Goal: Information Seeking & Learning: Learn about a topic

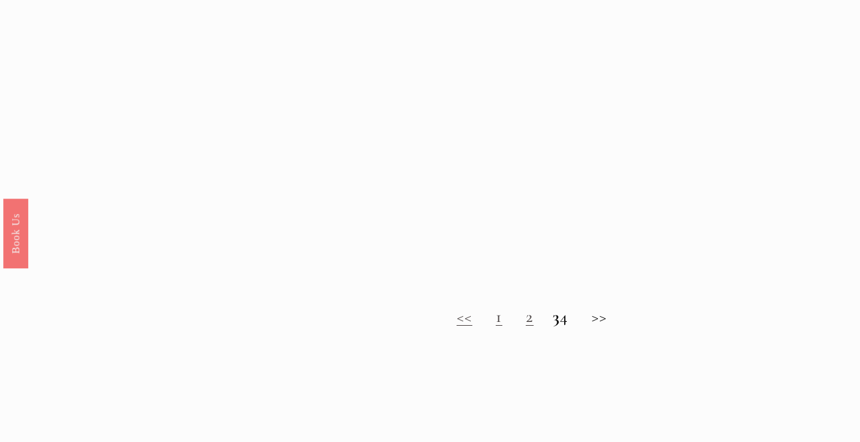
scroll to position [873, 0]
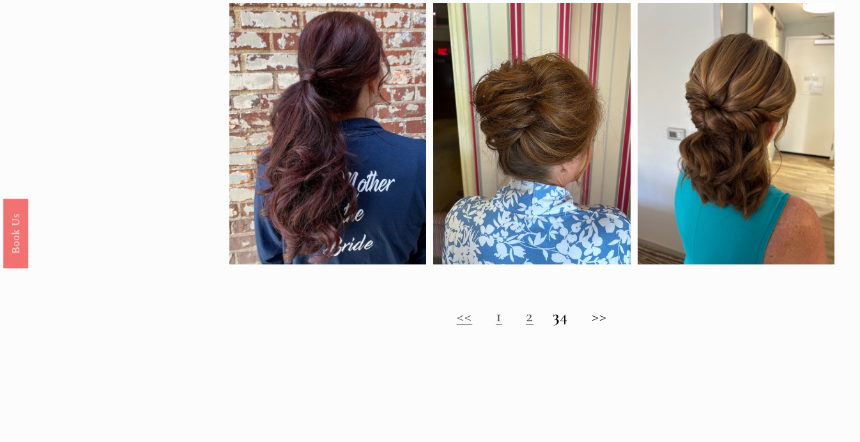
click at [606, 319] on h2 "<< 1 2 3 4 >>" at bounding box center [531, 317] width 604 height 20
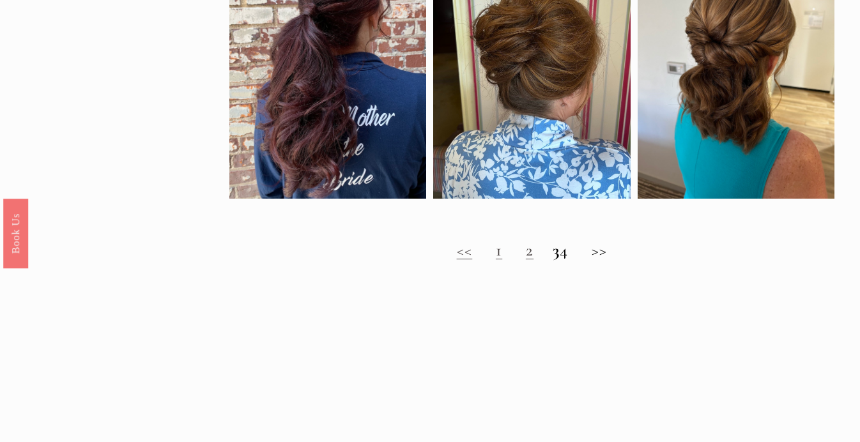
scroll to position [942, 0]
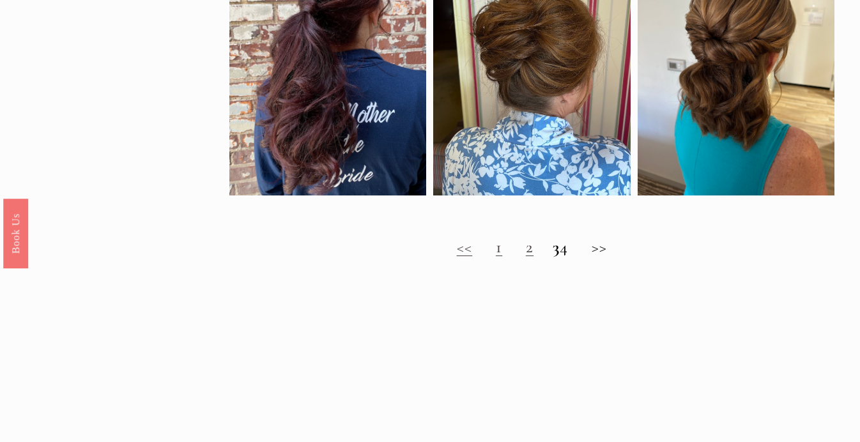
click at [526, 247] on link "2" at bounding box center [530, 247] width 8 height 20
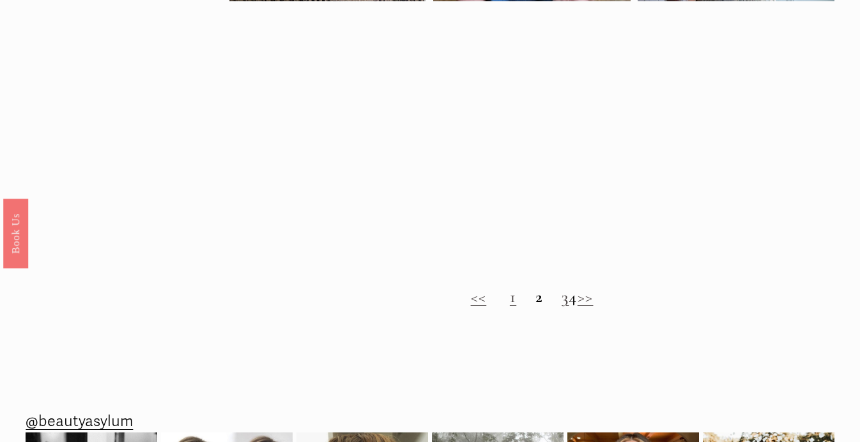
scroll to position [917, 0]
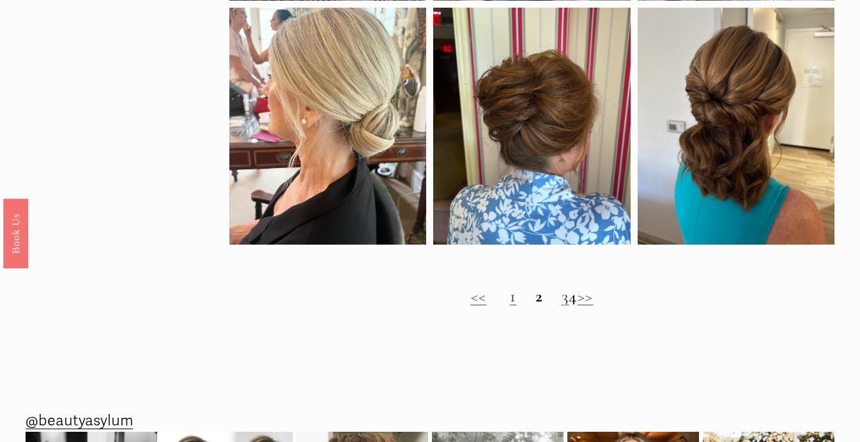
click at [562, 303] on link "3" at bounding box center [565, 296] width 7 height 20
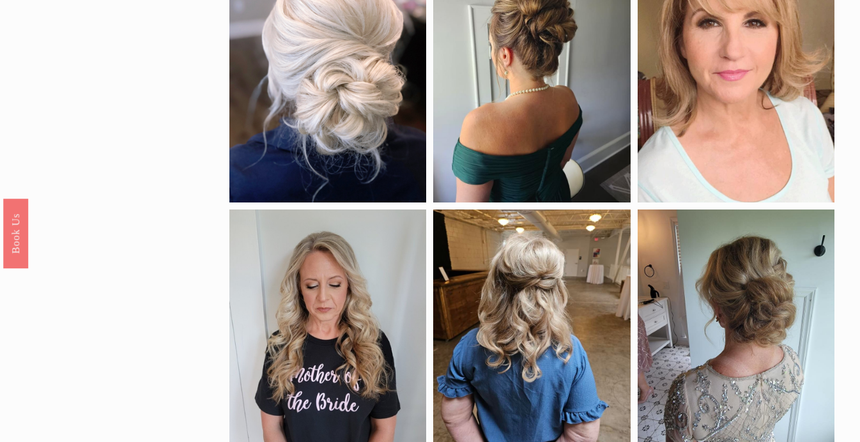
scroll to position [206, 0]
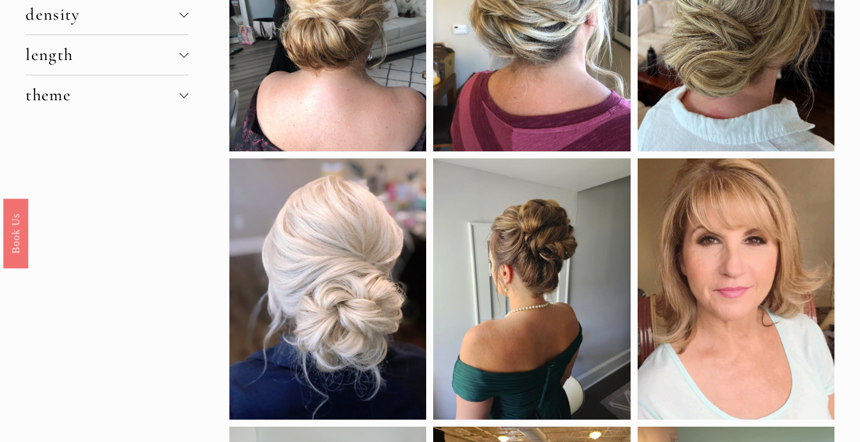
click at [89, 47] on span "length" at bounding box center [103, 55] width 154 height 20
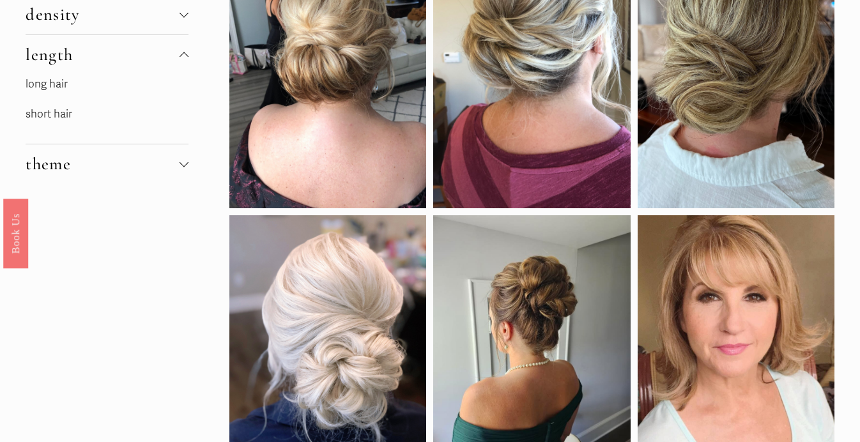
click at [62, 83] on link "long hair" at bounding box center [47, 83] width 42 height 13
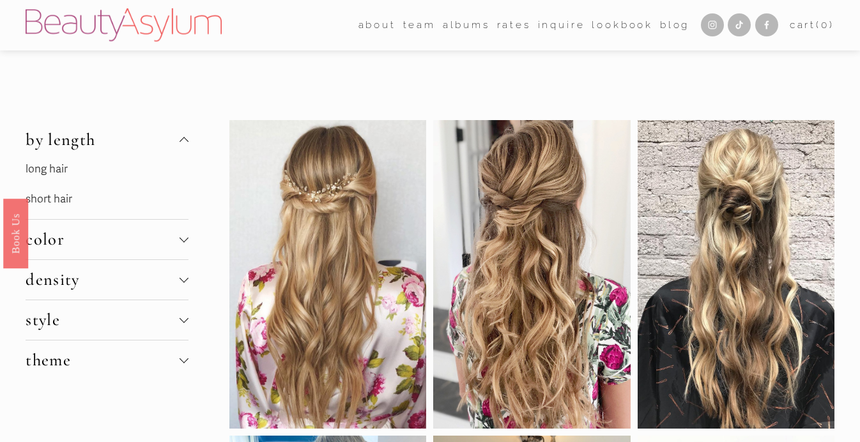
click at [181, 282] on div at bounding box center [184, 279] width 9 height 9
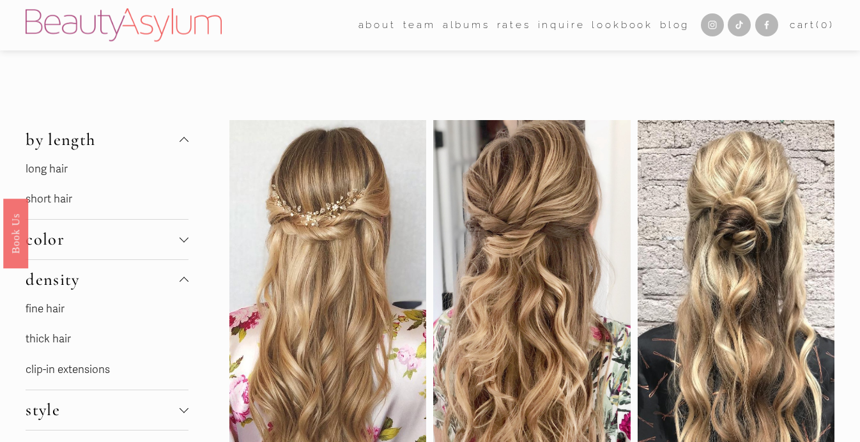
click at [61, 309] on link "fine hair" at bounding box center [45, 308] width 39 height 13
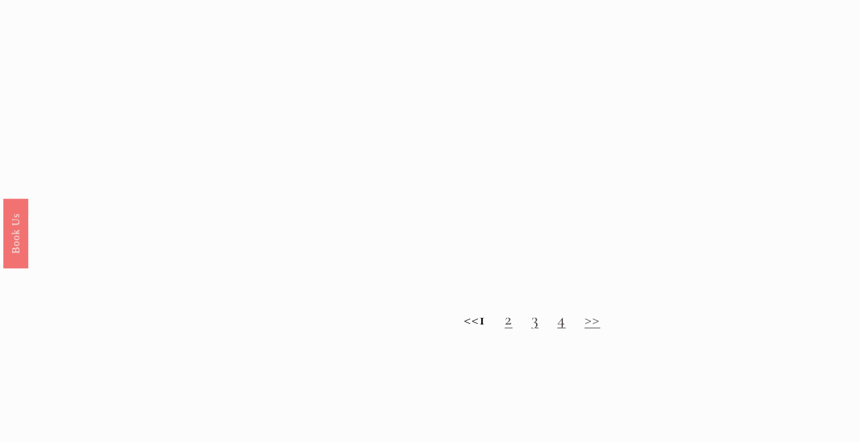
scroll to position [1135, 0]
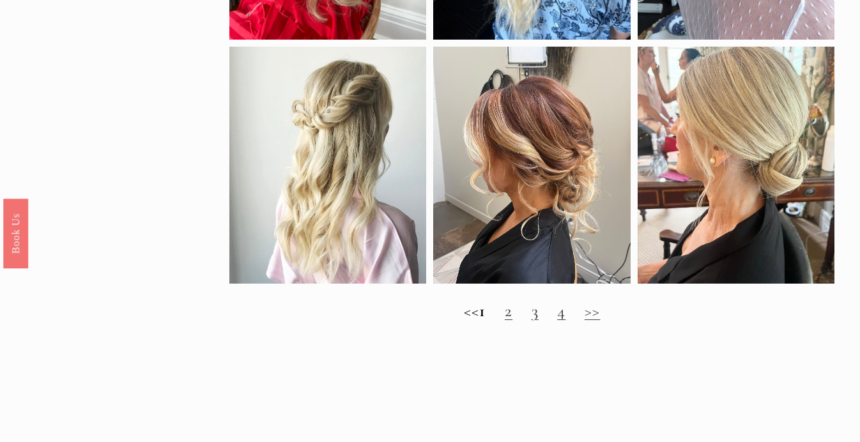
click at [512, 315] on link "2" at bounding box center [509, 311] width 8 height 20
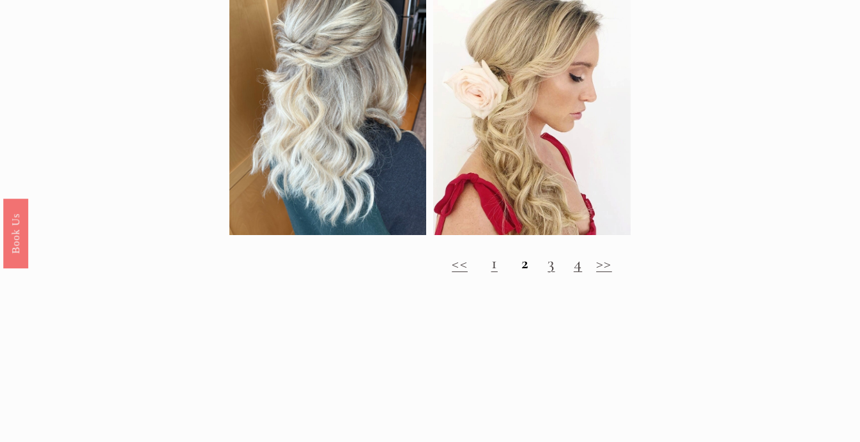
scroll to position [1154, 0]
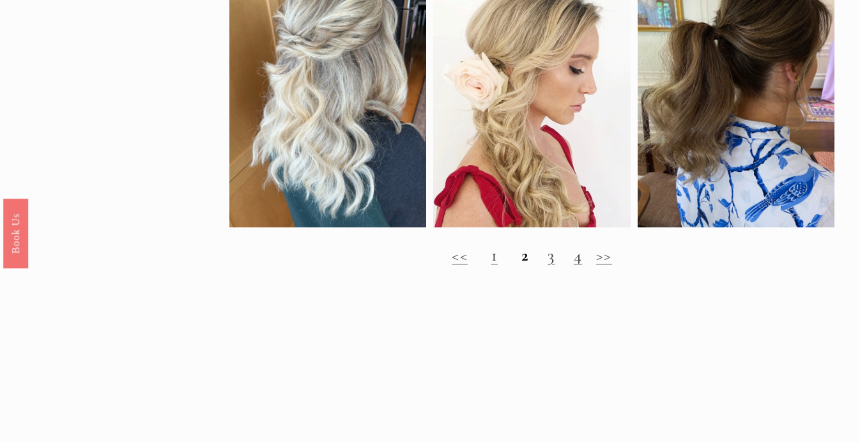
click at [553, 263] on link "3" at bounding box center [551, 255] width 7 height 20
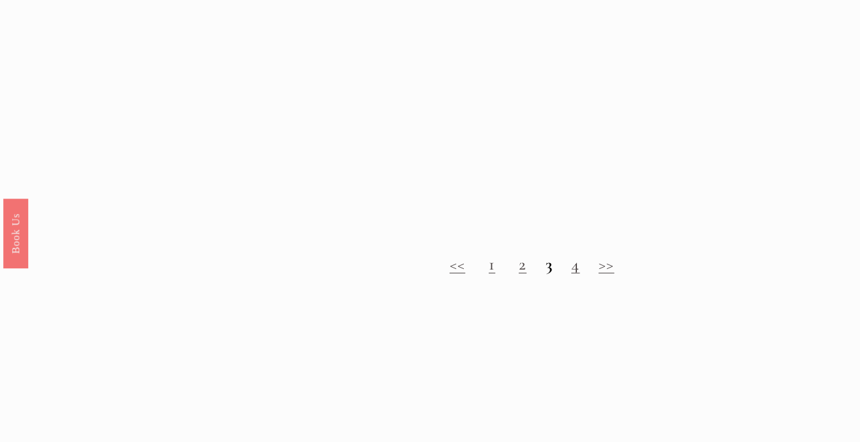
scroll to position [1153, 0]
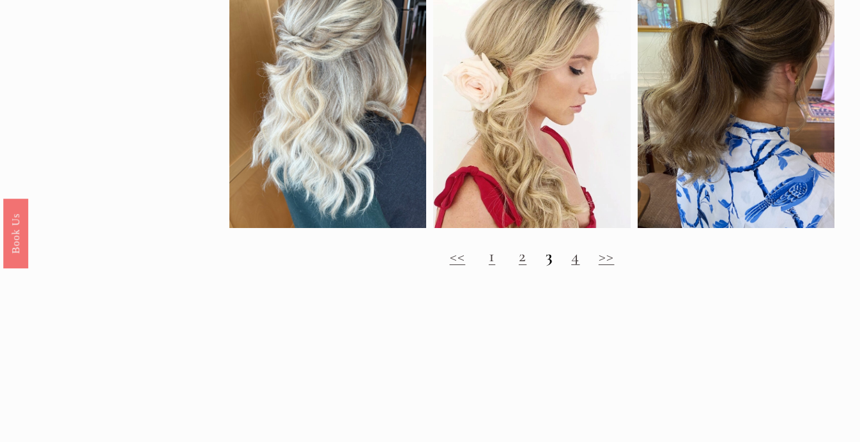
click at [578, 265] on link "4" at bounding box center [575, 256] width 8 height 20
